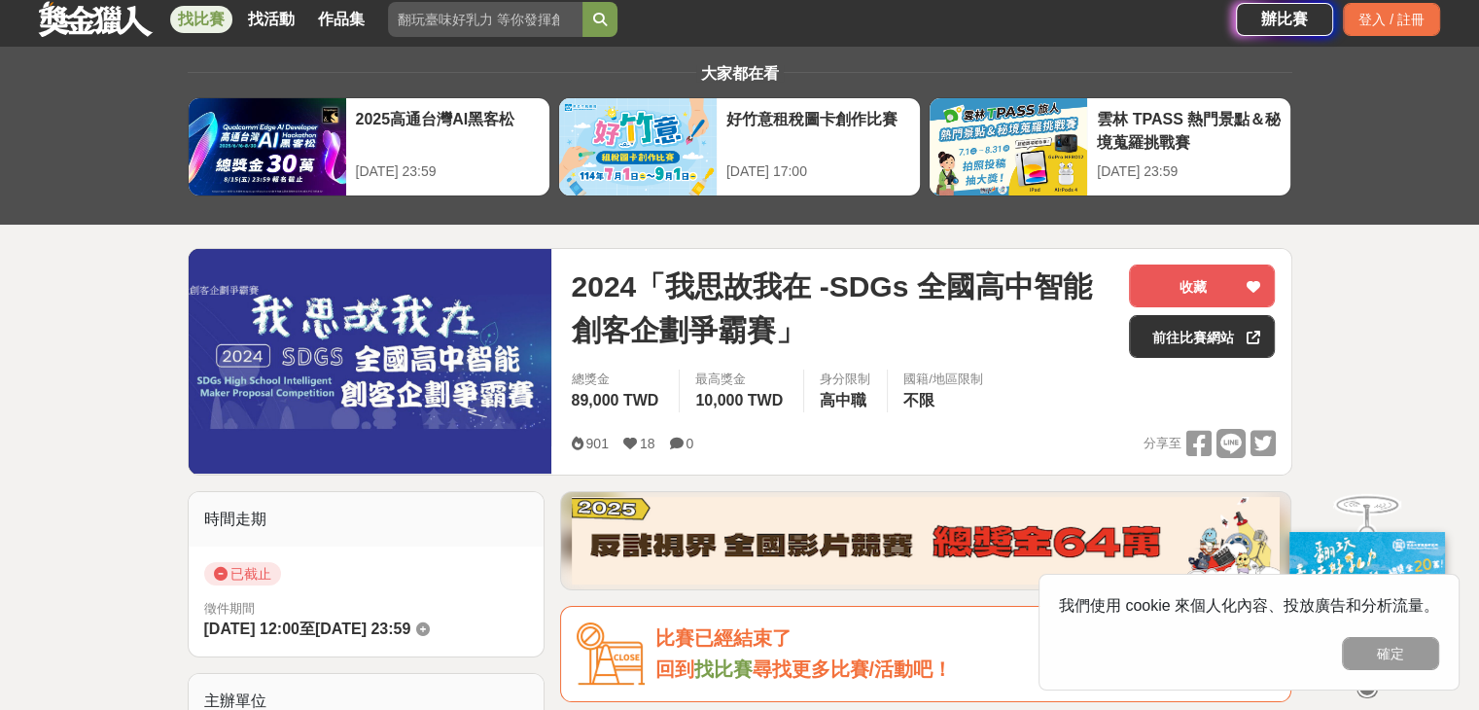
scroll to position [97, 0]
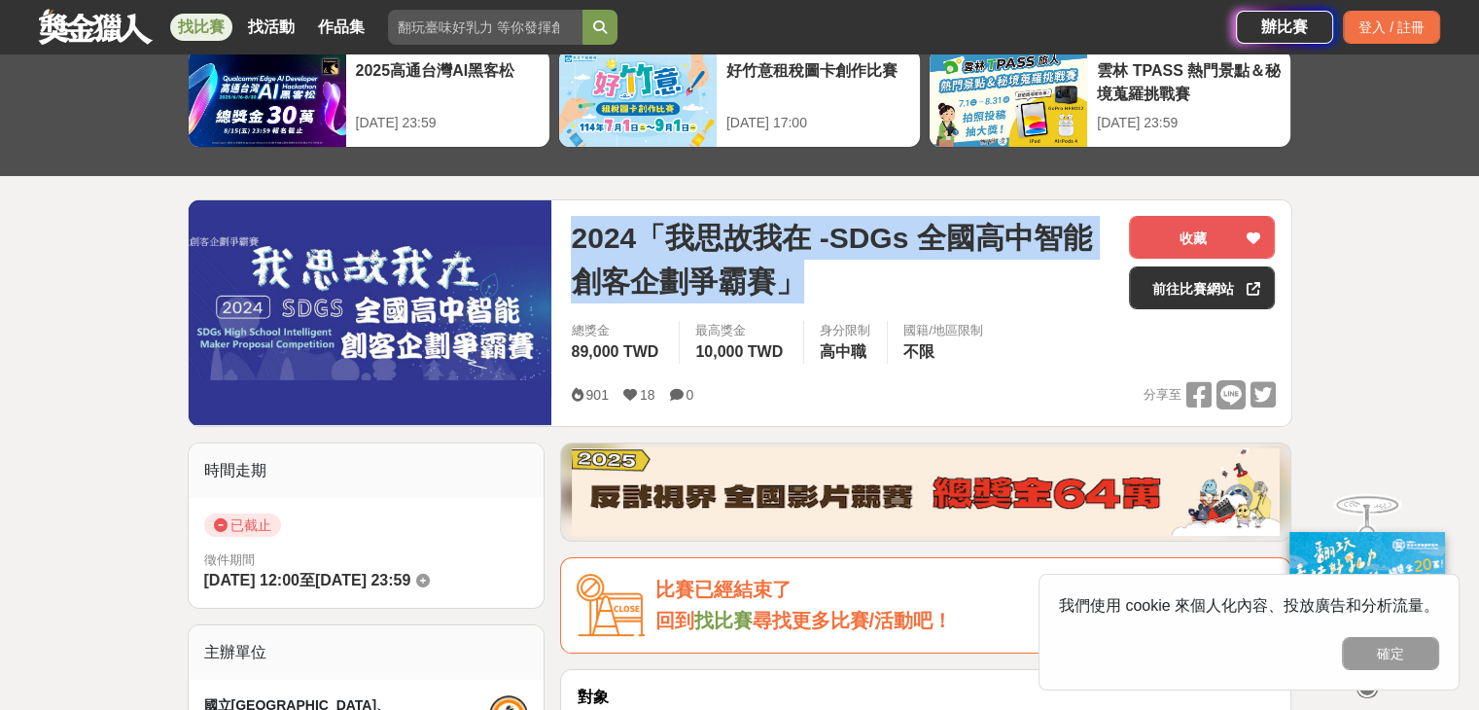
drag, startPoint x: 568, startPoint y: 233, endPoint x: 812, endPoint y: 274, distance: 247.5
click at [812, 274] on div "2024「我思故我在 -SDGs 全國高中智能創客企劃爭霸賽」 收藏 前往比賽網站 總獎金 89,000 TWD 最高獎金 10,000 TWD 身分限制 高…" at bounding box center [922, 313] width 735 height 226
copy span "2024「我思故我在 -SDGs 全國高中智能創客企劃爭霸賽」"
click at [904, 259] on span "2024「我思故我在 -SDGs 全國高中智能創客企劃爭霸賽」" at bounding box center [842, 260] width 543 height 88
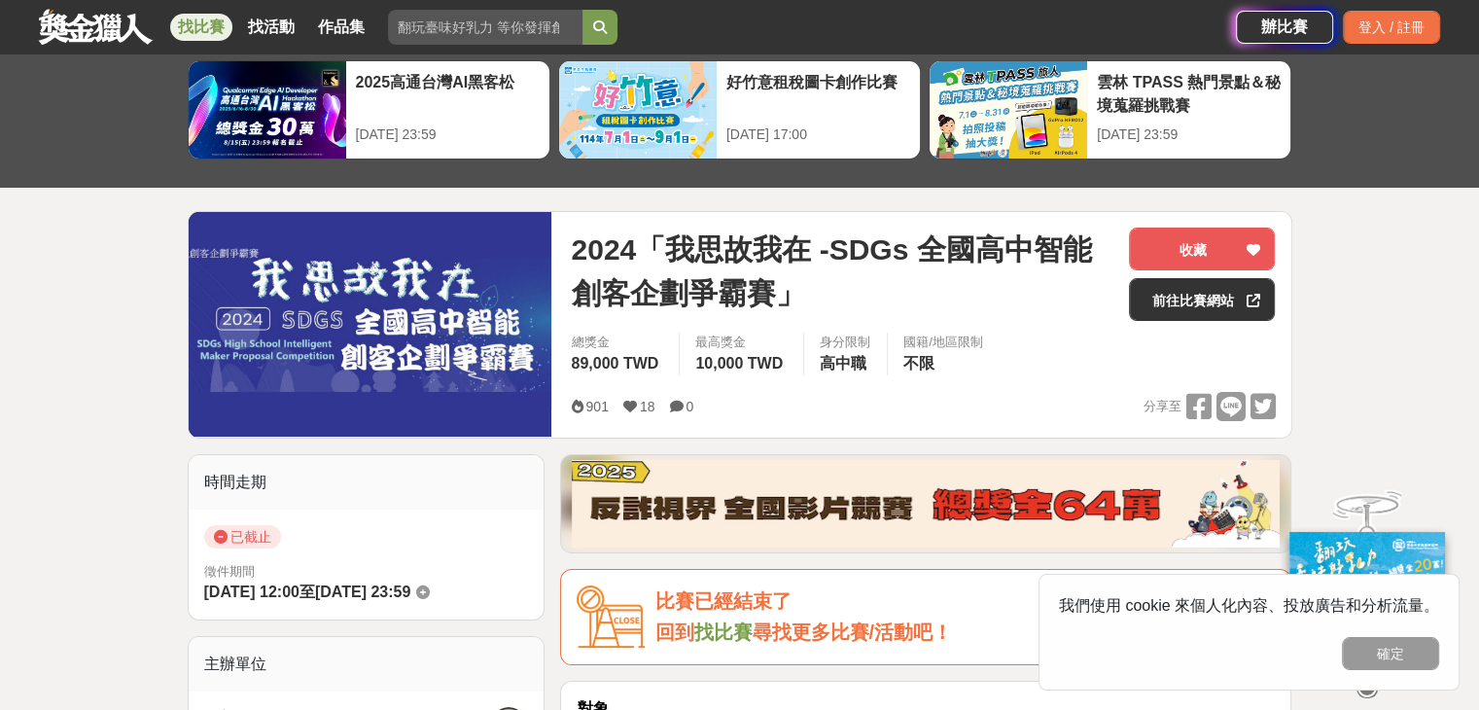
scroll to position [0, 0]
